Goal: Task Accomplishment & Management: Use online tool/utility

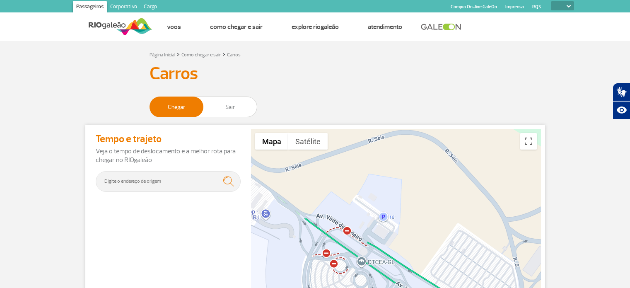
select select
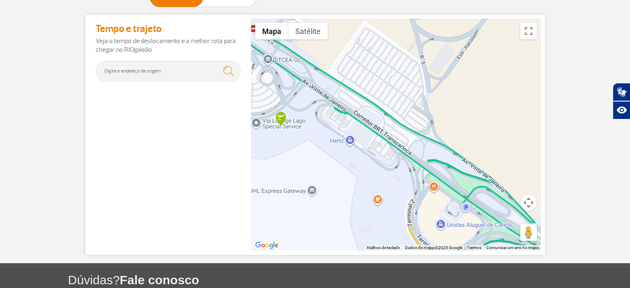
drag, startPoint x: 444, startPoint y: 160, endPoint x: 377, endPoint y: 82, distance: 103.3
click at [337, 58] on div "A carregar..." at bounding box center [396, 135] width 290 height 232
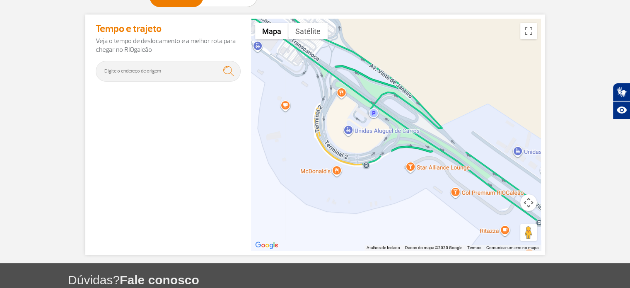
drag, startPoint x: 435, startPoint y: 151, endPoint x: 389, endPoint y: 86, distance: 79.9
click at [375, 76] on div "A carregar..." at bounding box center [396, 135] width 290 height 232
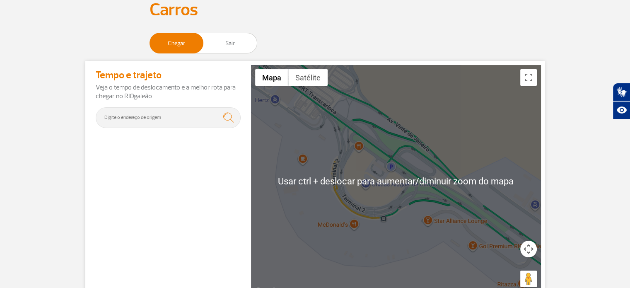
scroll to position [55, 0]
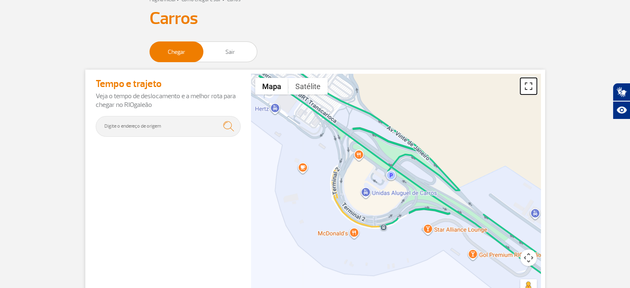
click at [529, 85] on button "Ativar/desativar vista de ecrã inteiro" at bounding box center [528, 86] width 17 height 17
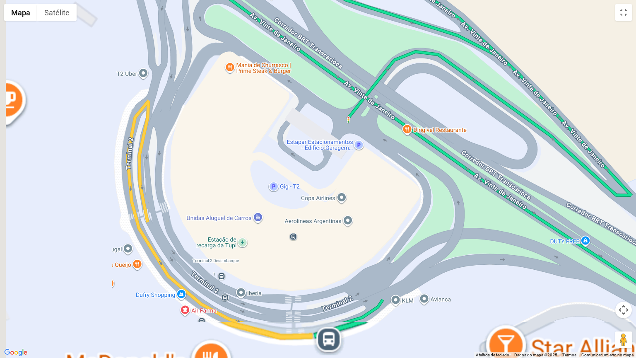
drag, startPoint x: 297, startPoint y: 180, endPoint x: 496, endPoint y: 115, distance: 210.0
click at [504, 116] on div "A carregar..." at bounding box center [318, 179] width 636 height 358
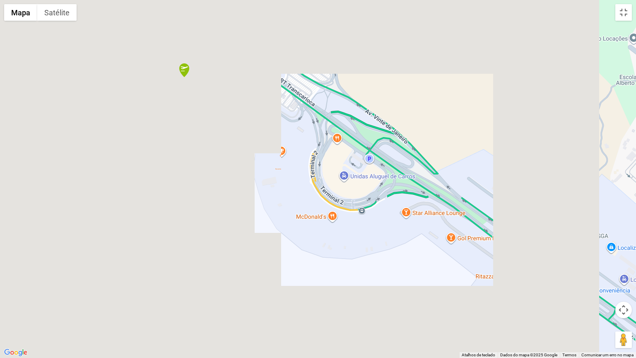
drag, startPoint x: 411, startPoint y: 166, endPoint x: 371, endPoint y: 176, distance: 41.8
click at [371, 176] on div "A carregar..." at bounding box center [318, 179] width 636 height 358
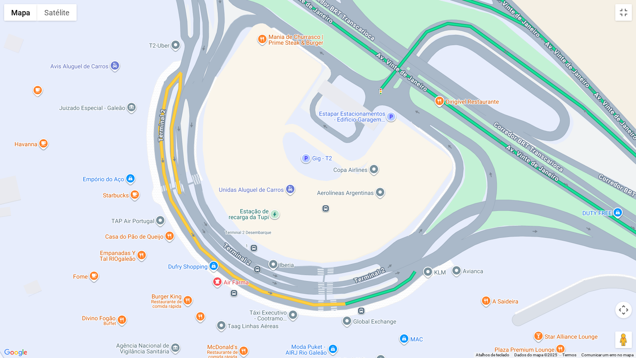
drag, startPoint x: 280, startPoint y: 189, endPoint x: 308, endPoint y: 187, distance: 28.2
click at [308, 187] on div "A carregar..." at bounding box center [318, 179] width 636 height 358
drag, startPoint x: 476, startPoint y: 249, endPoint x: 457, endPoint y: 226, distance: 30.0
click at [475, 226] on div "A carregar..." at bounding box center [318, 179] width 636 height 358
drag, startPoint x: 411, startPoint y: 226, endPoint x: 415, endPoint y: 219, distance: 8.2
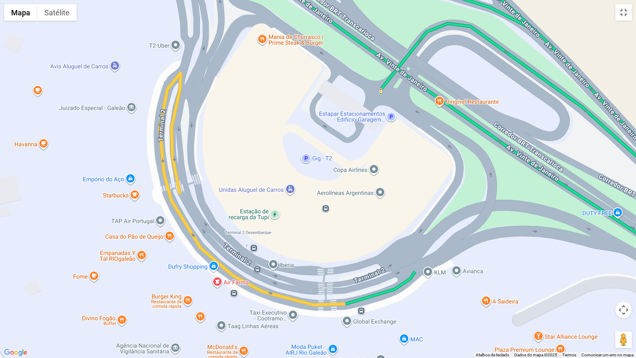
click at [415, 219] on div "A carregar..." at bounding box center [318, 179] width 636 height 358
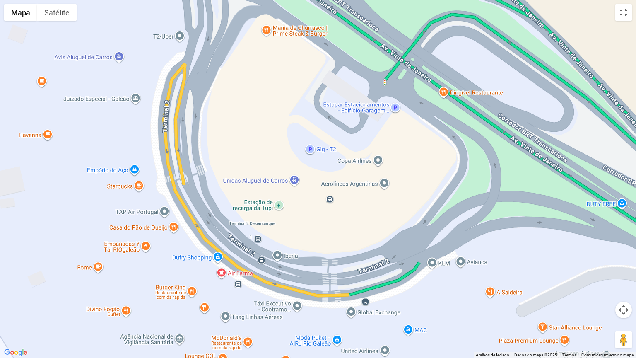
drag, startPoint x: 365, startPoint y: 218, endPoint x: 369, endPoint y: 211, distance: 8.0
click at [369, 211] on div "A carregar..." at bounding box center [318, 179] width 636 height 358
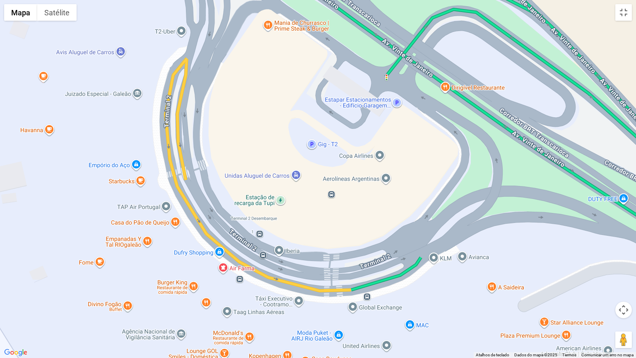
drag, startPoint x: 351, startPoint y: 221, endPoint x: 353, endPoint y: 215, distance: 6.4
click at [353, 215] on div "A carregar..." at bounding box center [318, 179] width 636 height 358
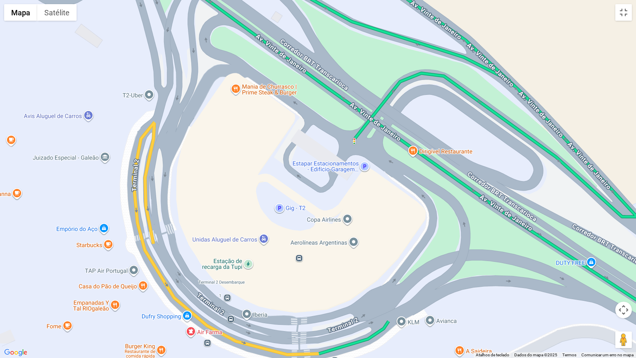
drag, startPoint x: 280, startPoint y: 133, endPoint x: 248, endPoint y: 198, distance: 72.2
click at [248, 198] on div "A carregar..." at bounding box center [318, 179] width 636 height 358
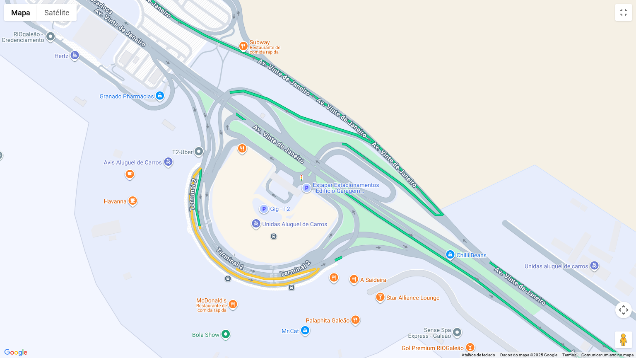
drag, startPoint x: 252, startPoint y: 165, endPoint x: 252, endPoint y: 177, distance: 12.0
click at [252, 177] on div "A carregar..." at bounding box center [318, 179] width 636 height 358
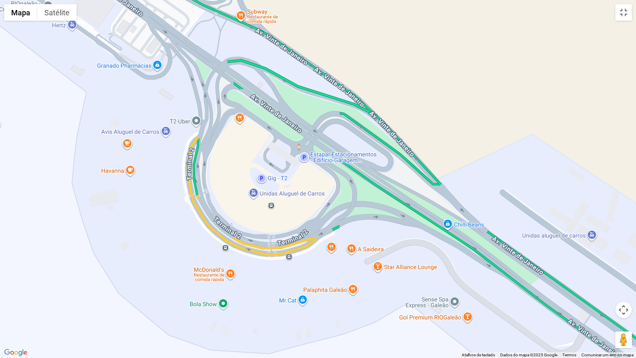
drag, startPoint x: 261, startPoint y: 194, endPoint x: 257, endPoint y: 151, distance: 43.2
click at [257, 152] on div "A carregar..." at bounding box center [318, 179] width 636 height 358
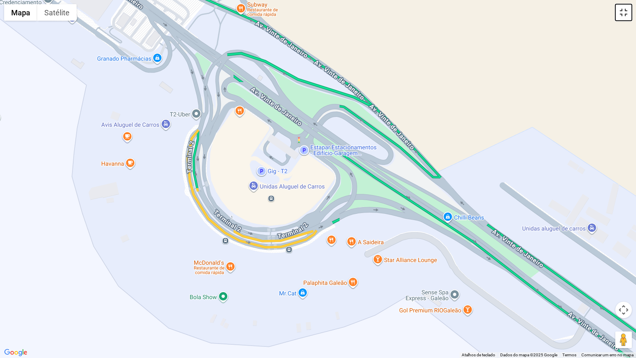
click at [619, 16] on button "Ativar/desativar vista de ecrã inteiro" at bounding box center [623, 12] width 17 height 17
